Goal: Task Accomplishment & Management: Manage account settings

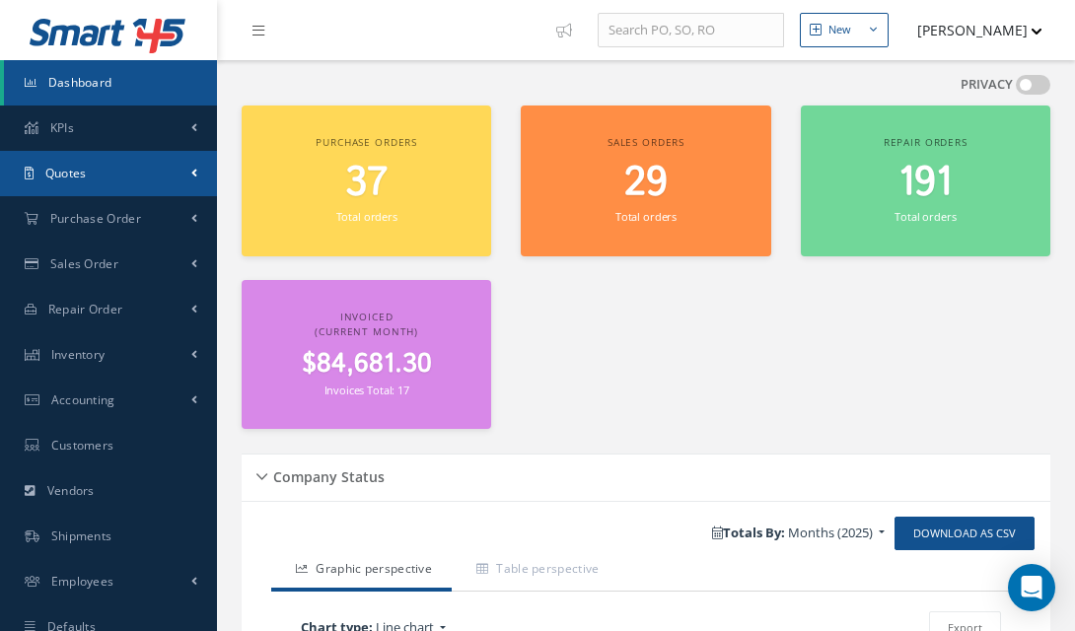
click at [99, 174] on link "Quotes" at bounding box center [108, 173] width 217 height 45
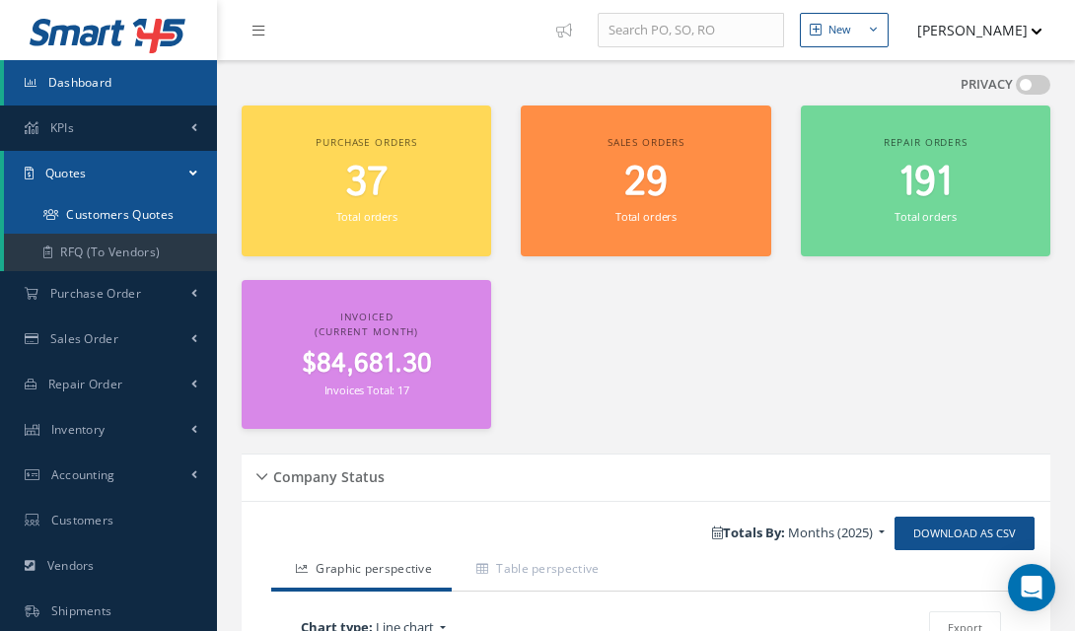
click at [114, 217] on link "Customers Quotes" at bounding box center [110, 214] width 213 height 37
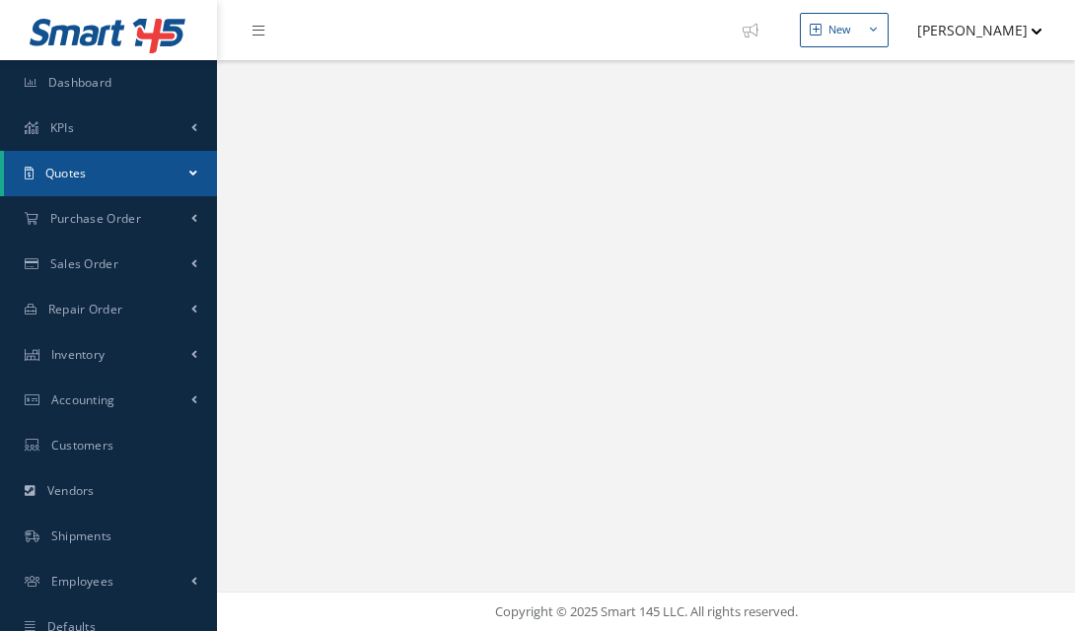
select select "25"
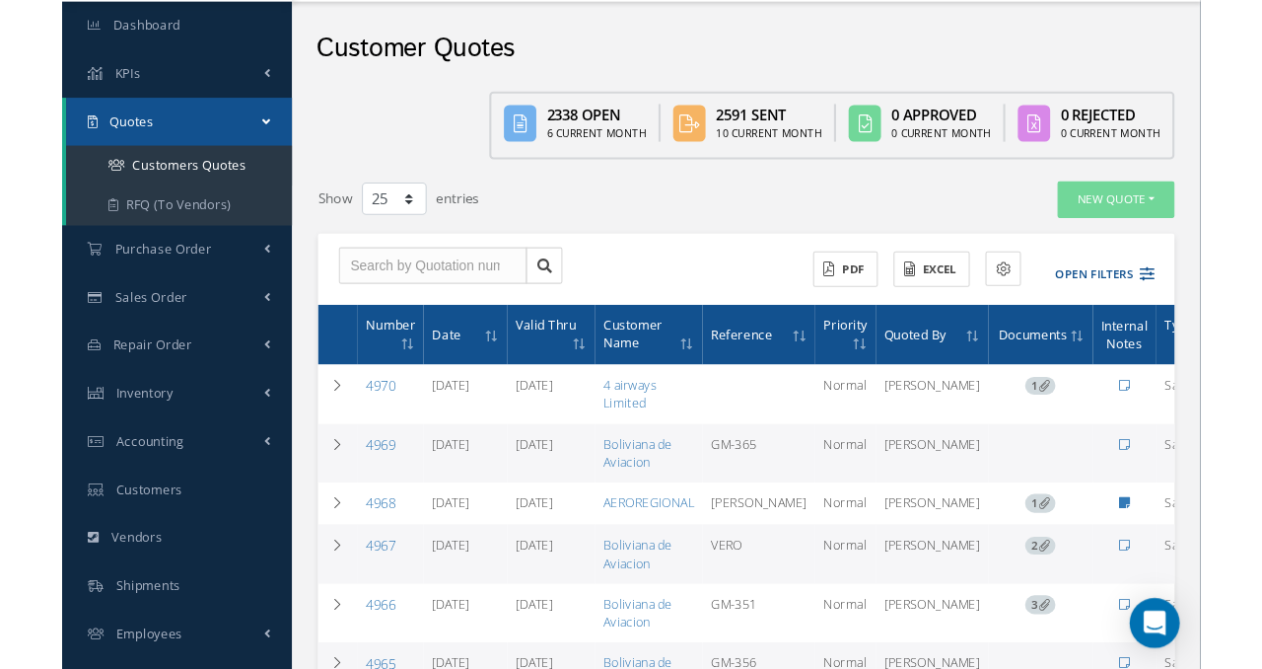
scroll to position [201, 0]
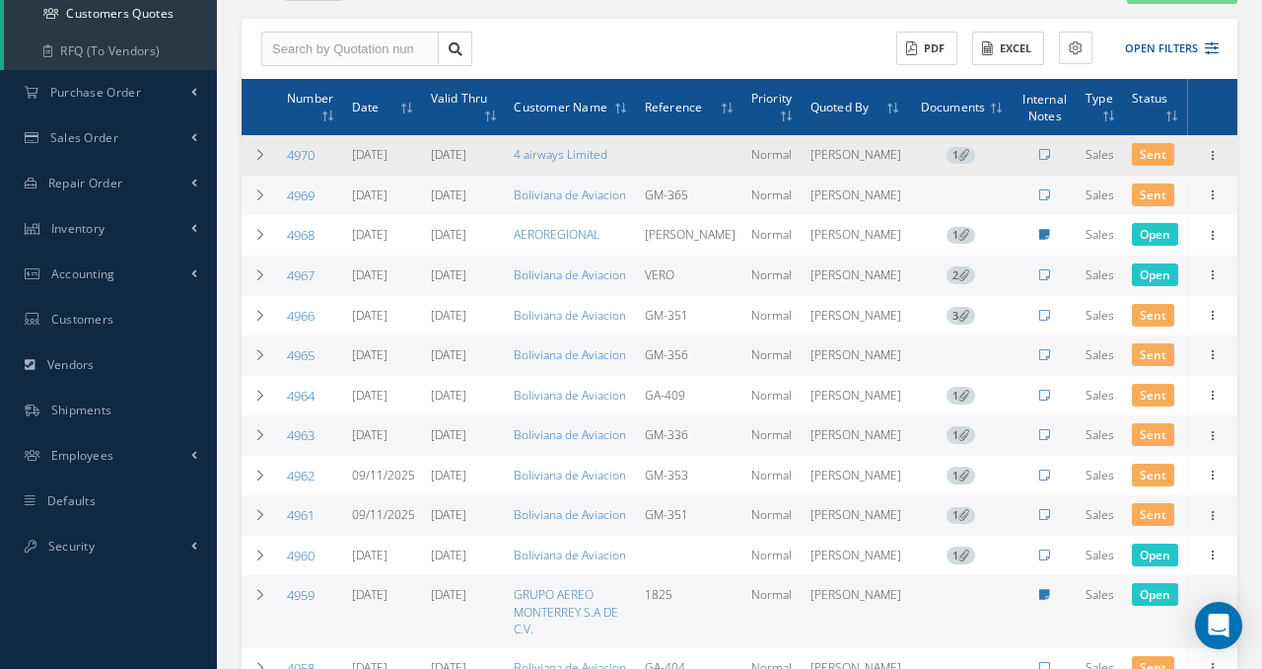
click at [310, 157] on link "4970" at bounding box center [301, 155] width 28 height 18
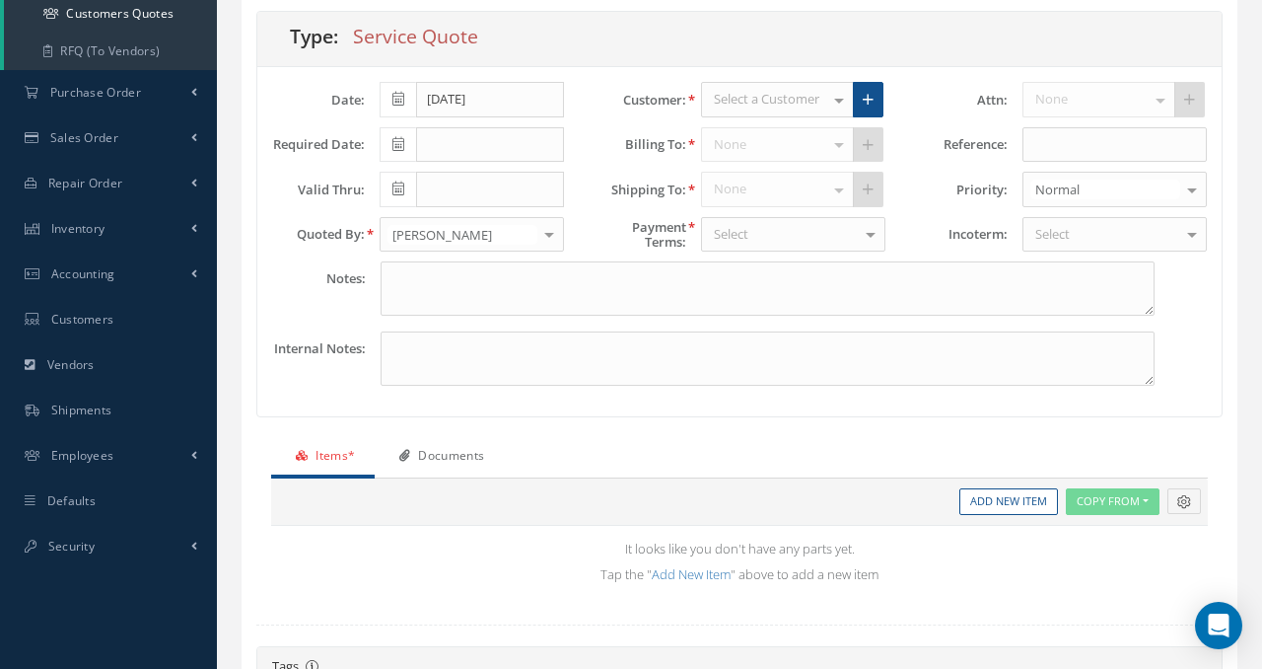
type input "[DATE]"
type input "0.00"
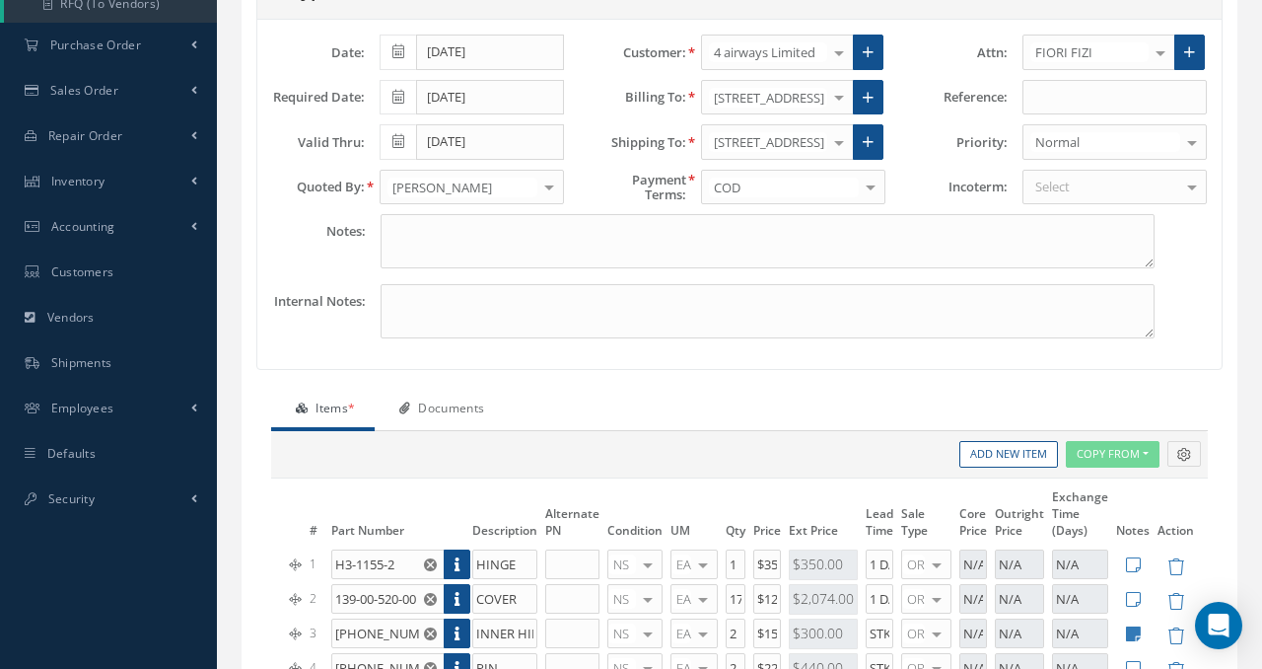
scroll to position [265, 0]
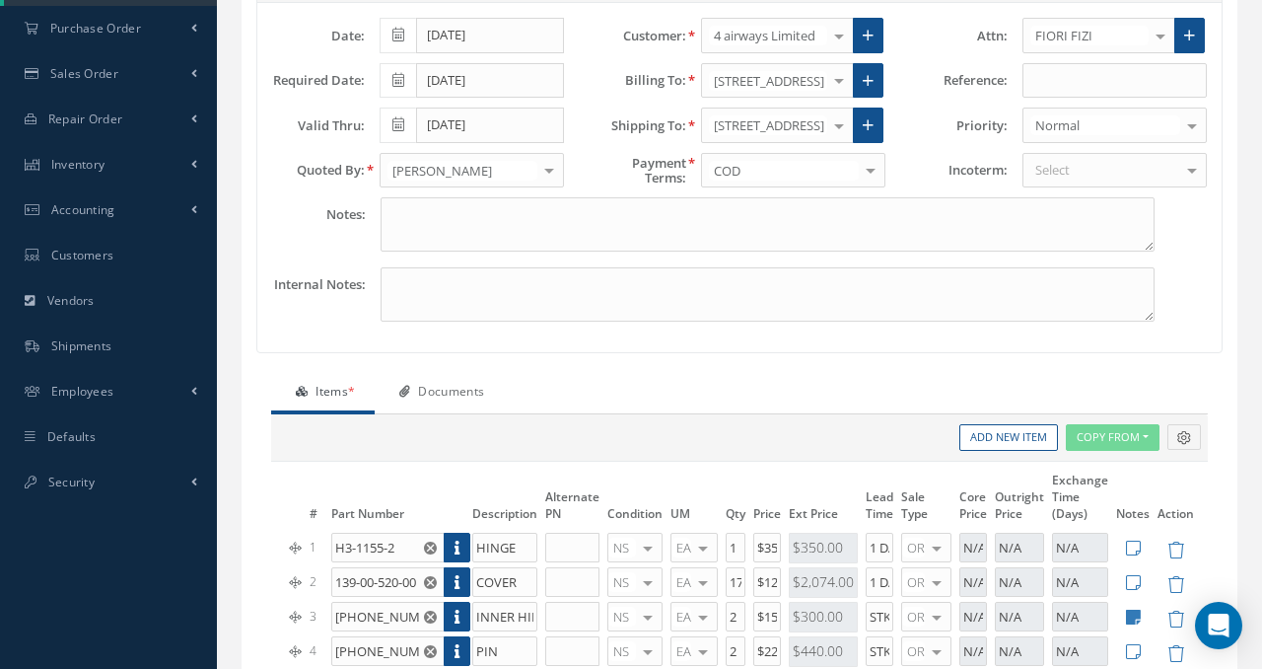
click at [483, 389] on link "Documents" at bounding box center [439, 393] width 129 height 41
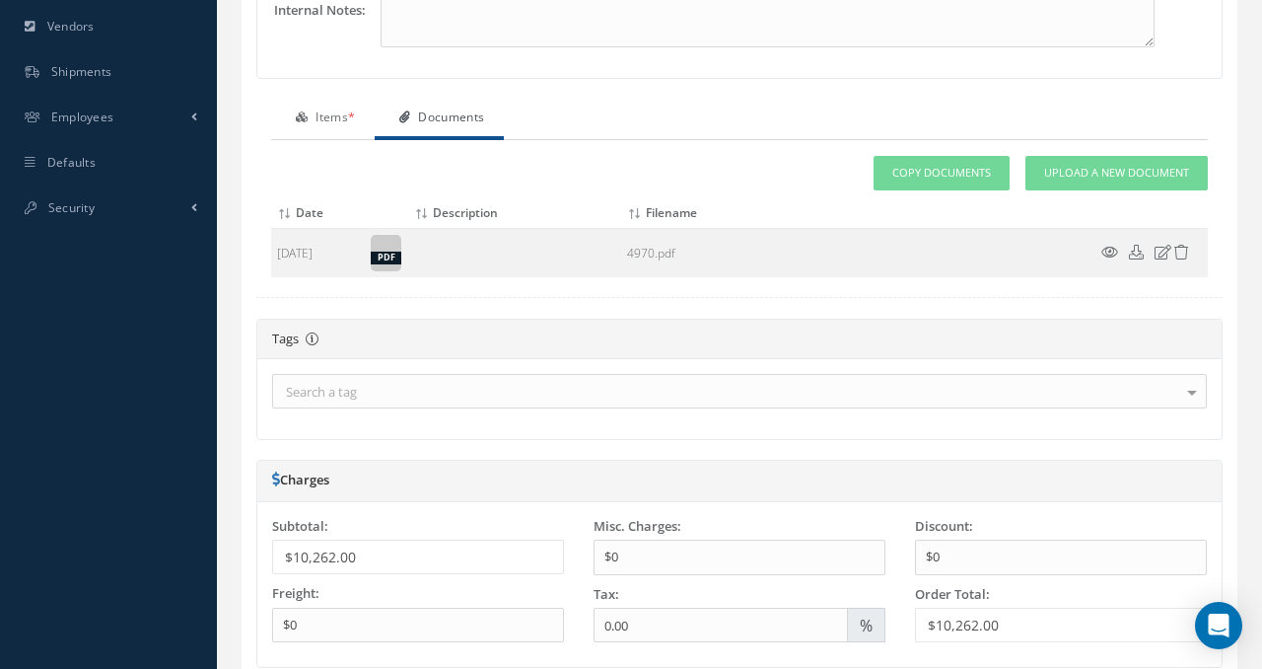
scroll to position [471, 0]
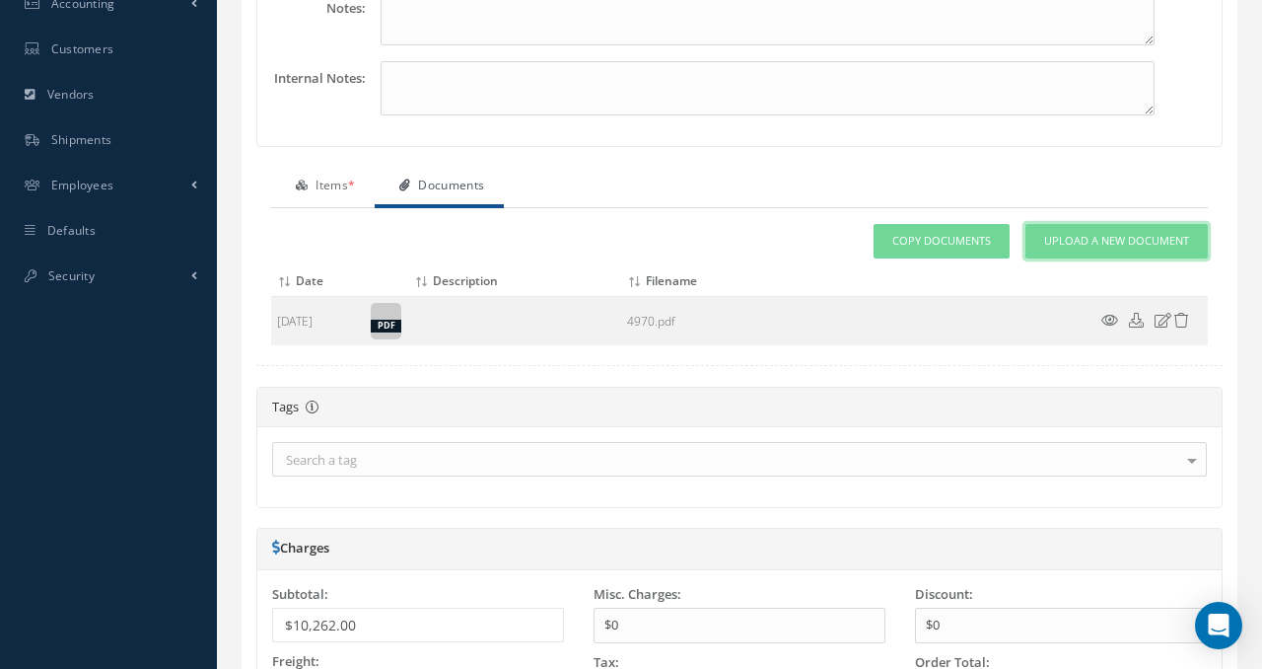
click at [1074, 231] on link "Upload a New Document" at bounding box center [1117, 241] width 182 height 35
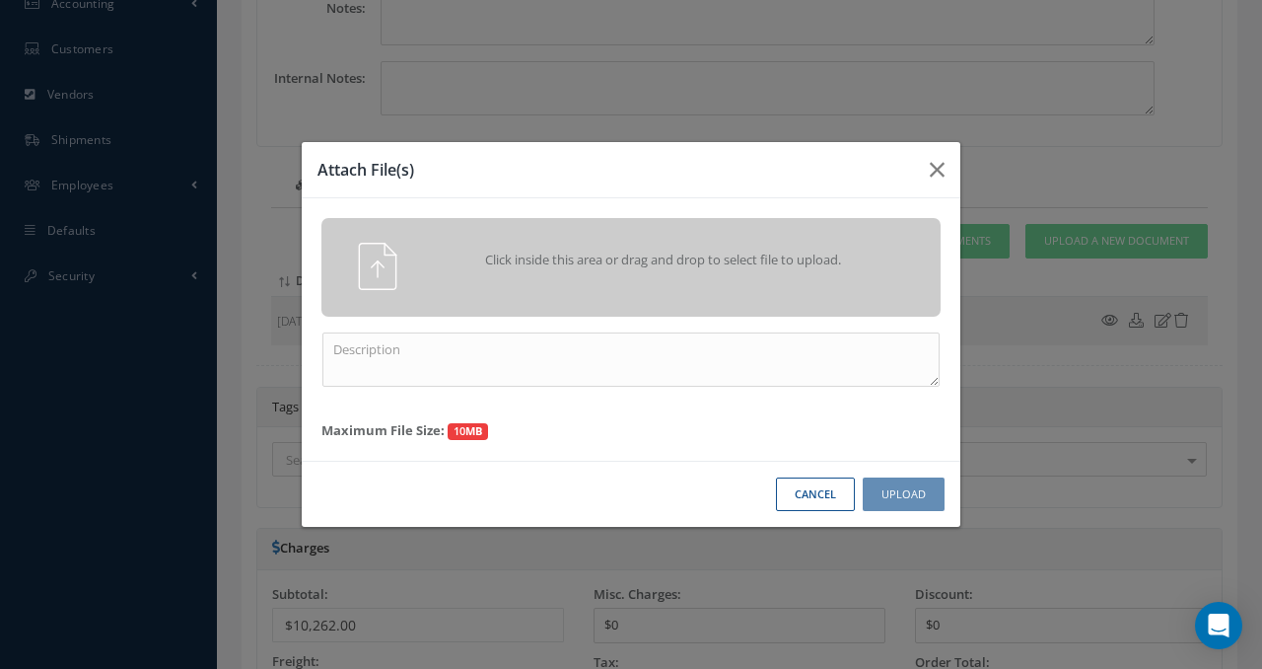
click at [545, 307] on div "Click inside this area or drag and drop to select file to upload." at bounding box center [630, 267] width 619 height 99
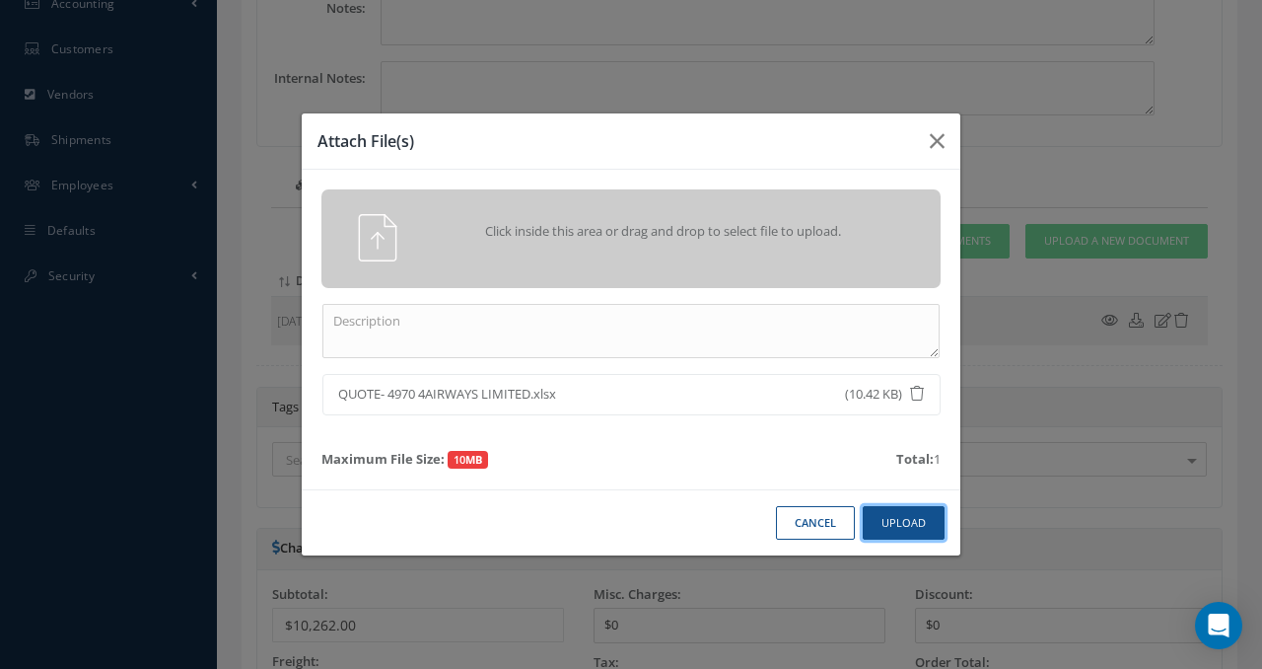
click at [916, 529] on button "Upload" at bounding box center [904, 523] width 82 height 35
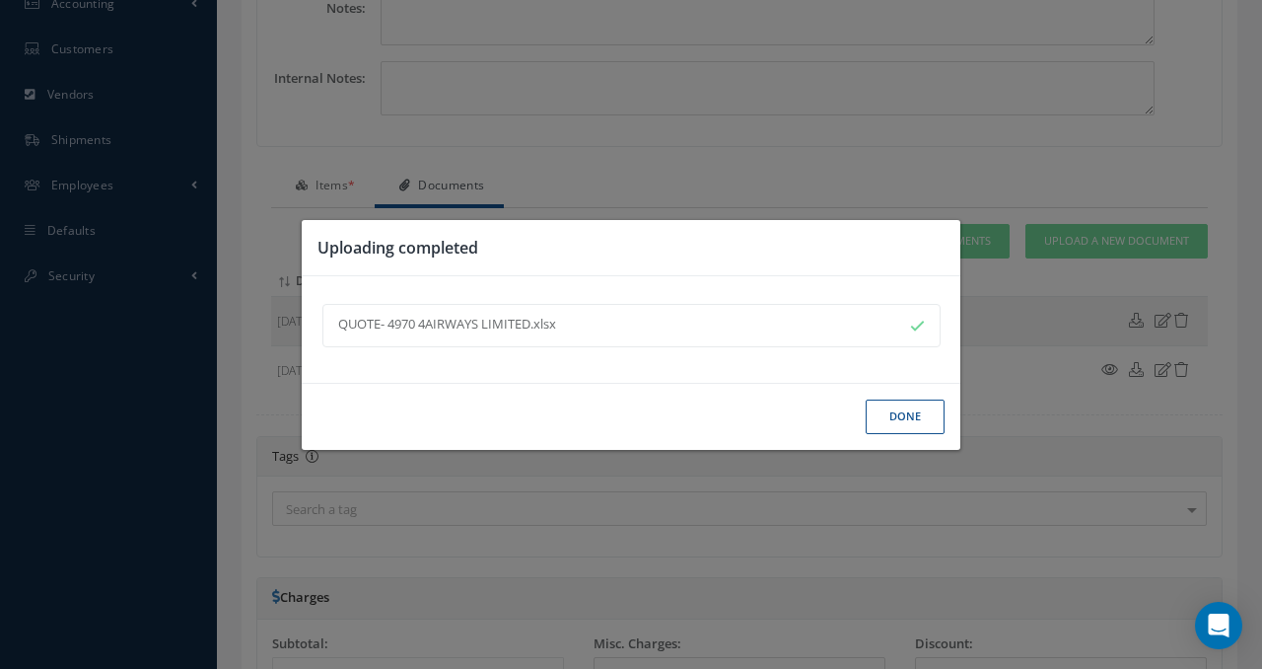
click at [918, 431] on button "Done" at bounding box center [905, 416] width 79 height 35
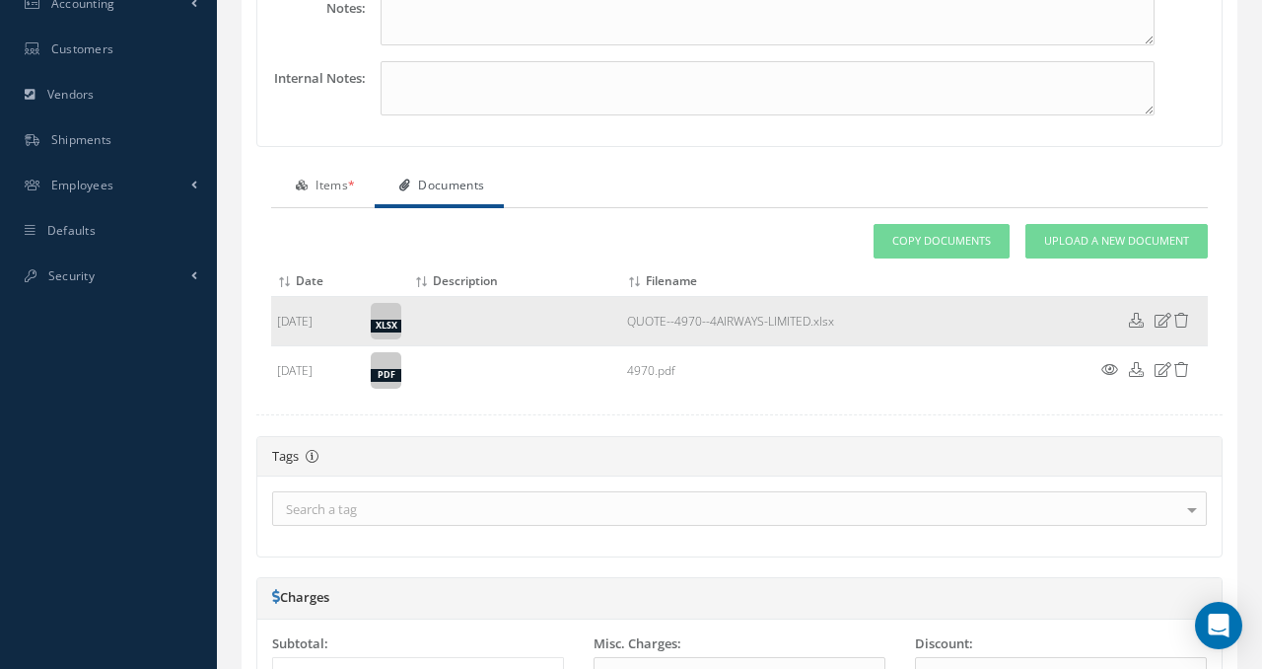
click at [1074, 321] on icon at bounding box center [1136, 320] width 15 height 15
click at [388, 320] on div "xlsx" at bounding box center [386, 326] width 31 height 13
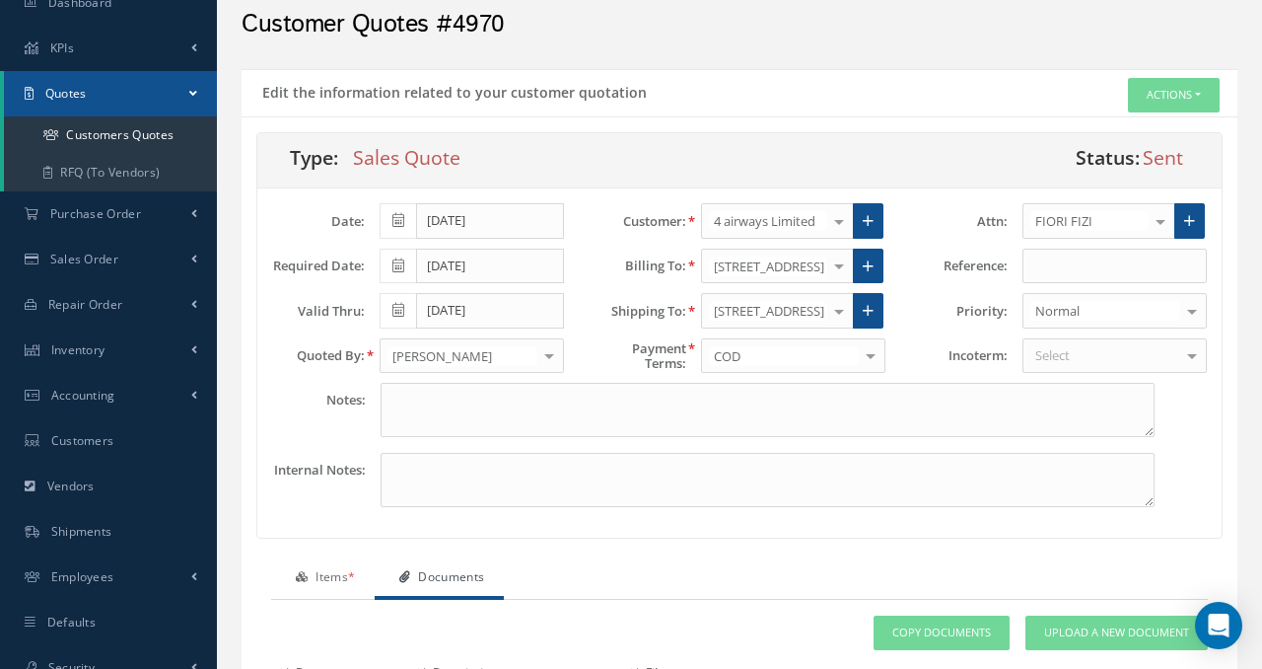
scroll to position [0, 0]
